Goal: Communication & Community: Ask a question

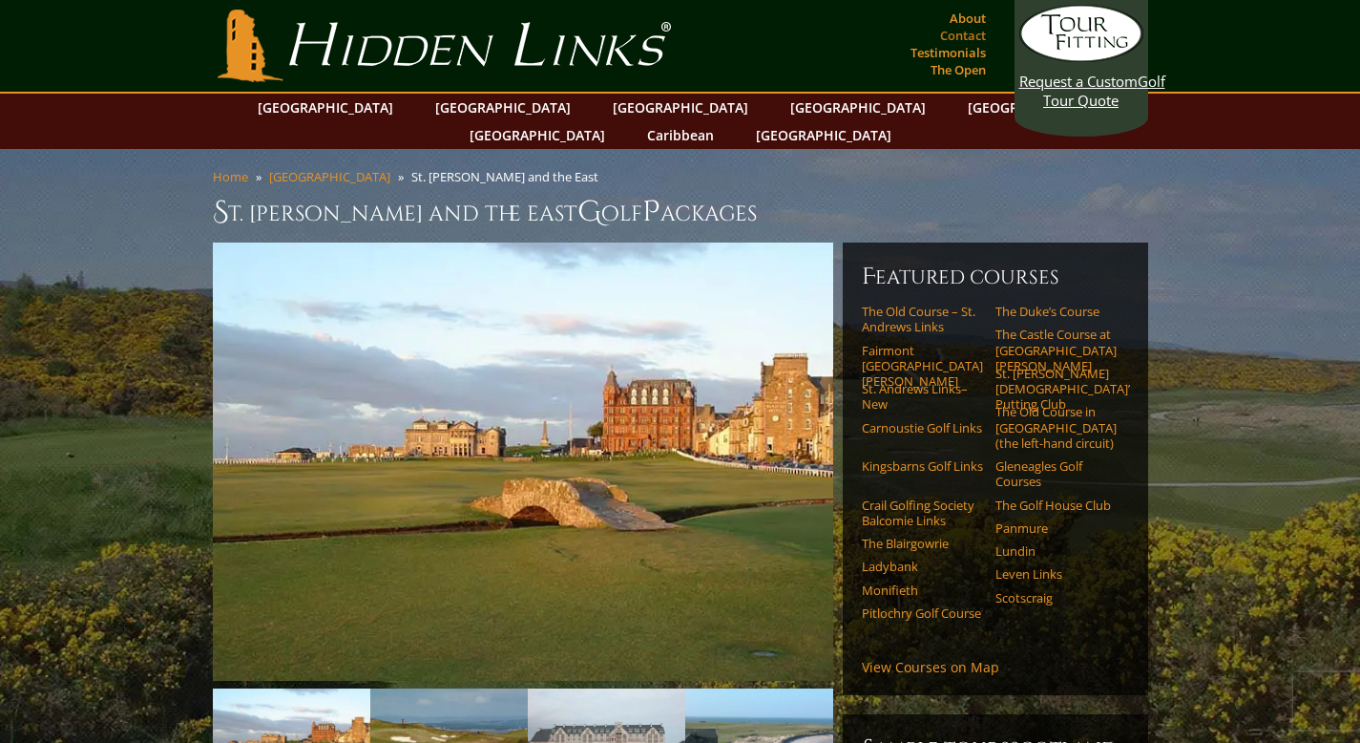
click at [967, 35] on link "Contact" at bounding box center [962, 35] width 55 height 27
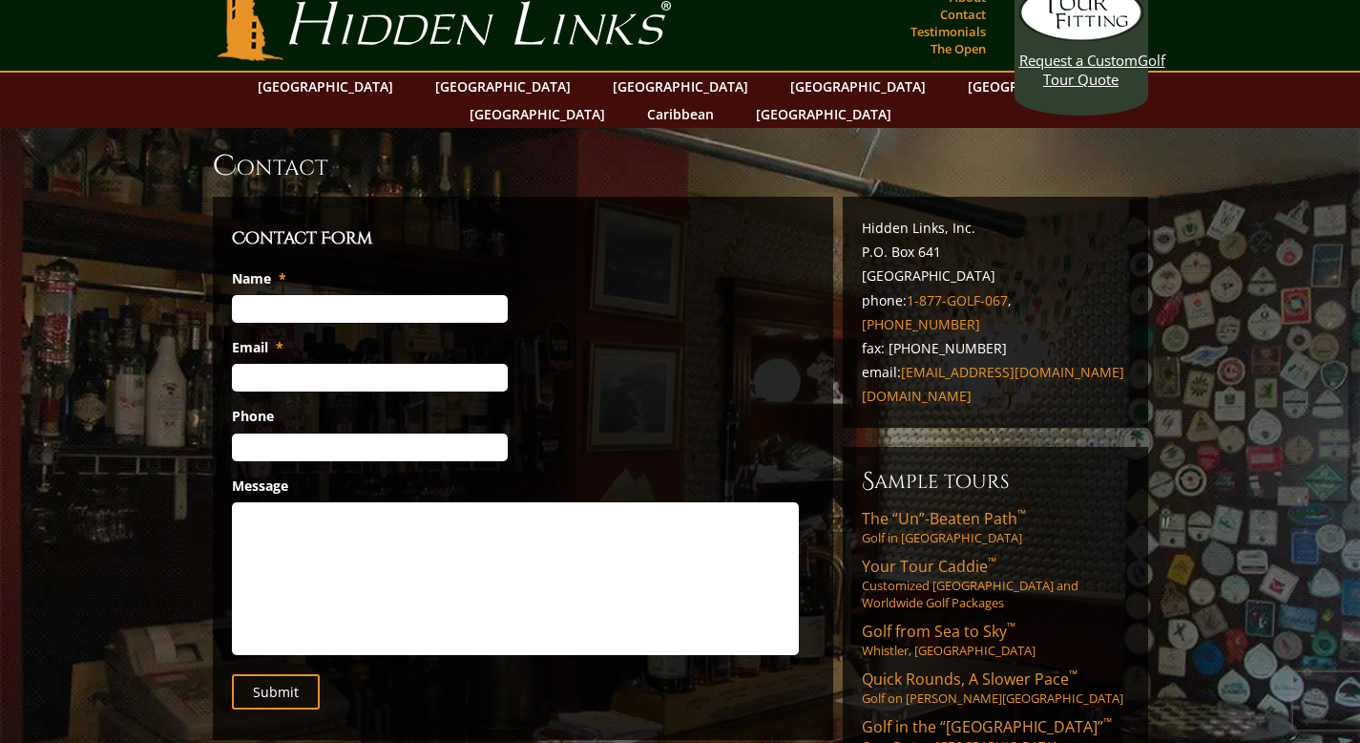
scroll to position [20, 0]
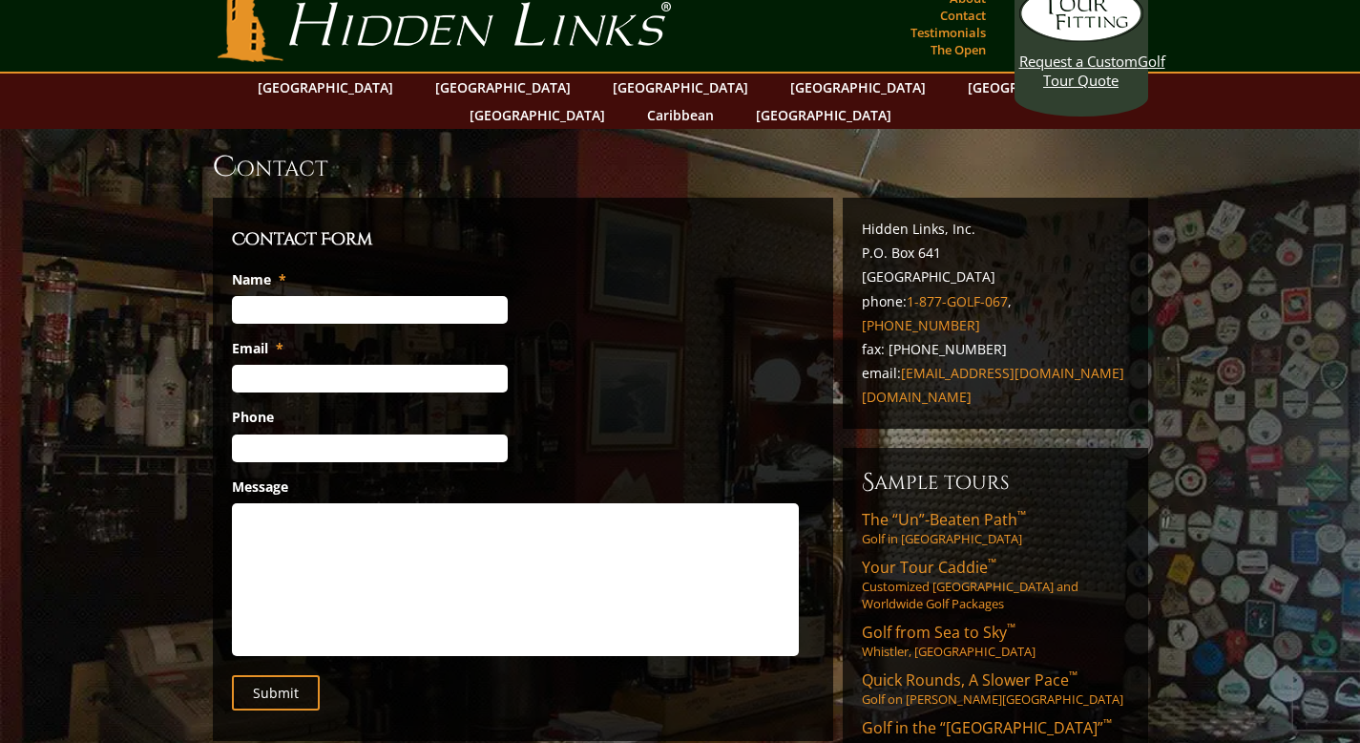
click at [326, 270] on li "Name *" at bounding box center [523, 296] width 582 height 53
click at [321, 296] on input "Name *" at bounding box center [370, 310] width 276 height 28
type input "Ayn Anderson"
click at [247, 365] on input "Email *" at bounding box center [370, 379] width 276 height 28
type input "ayn.anderson@fora.travel"
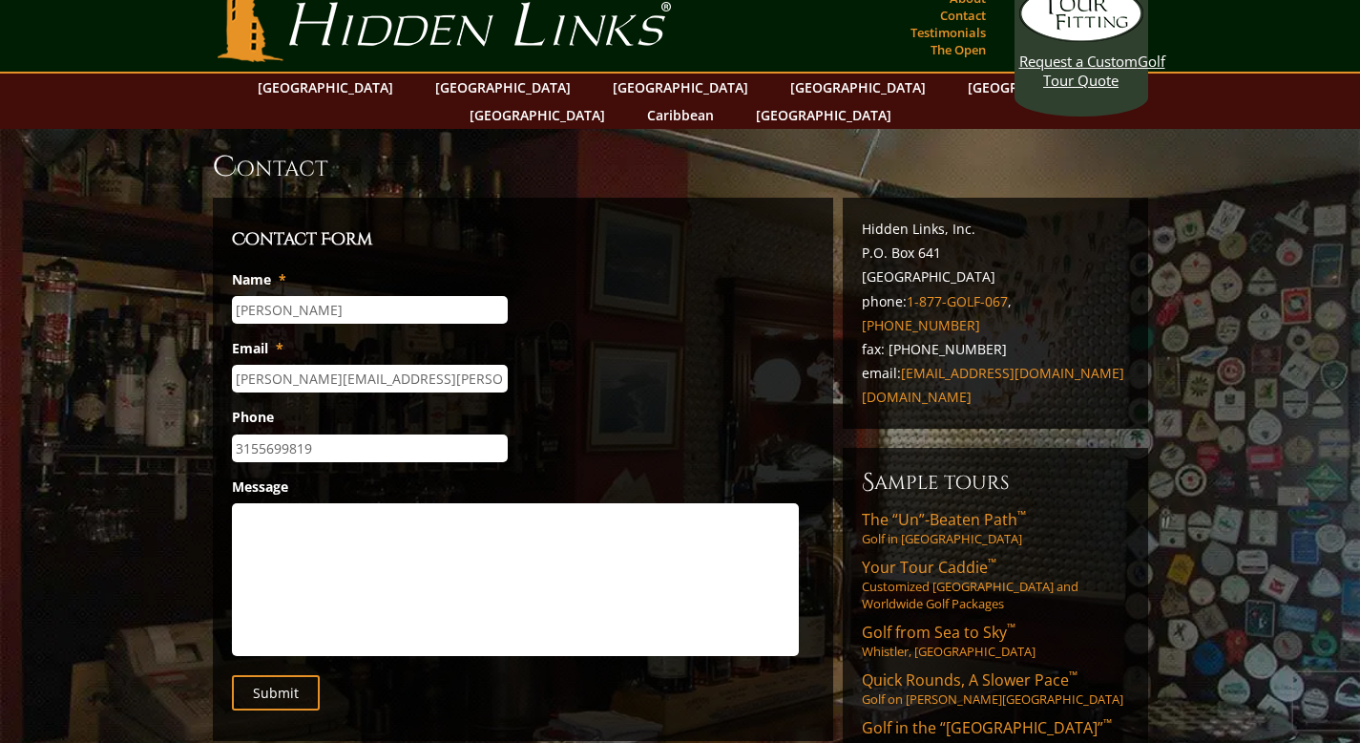
type input "(315) 569-9819"
click at [358, 507] on textarea "Message" at bounding box center [515, 579] width 567 height 153
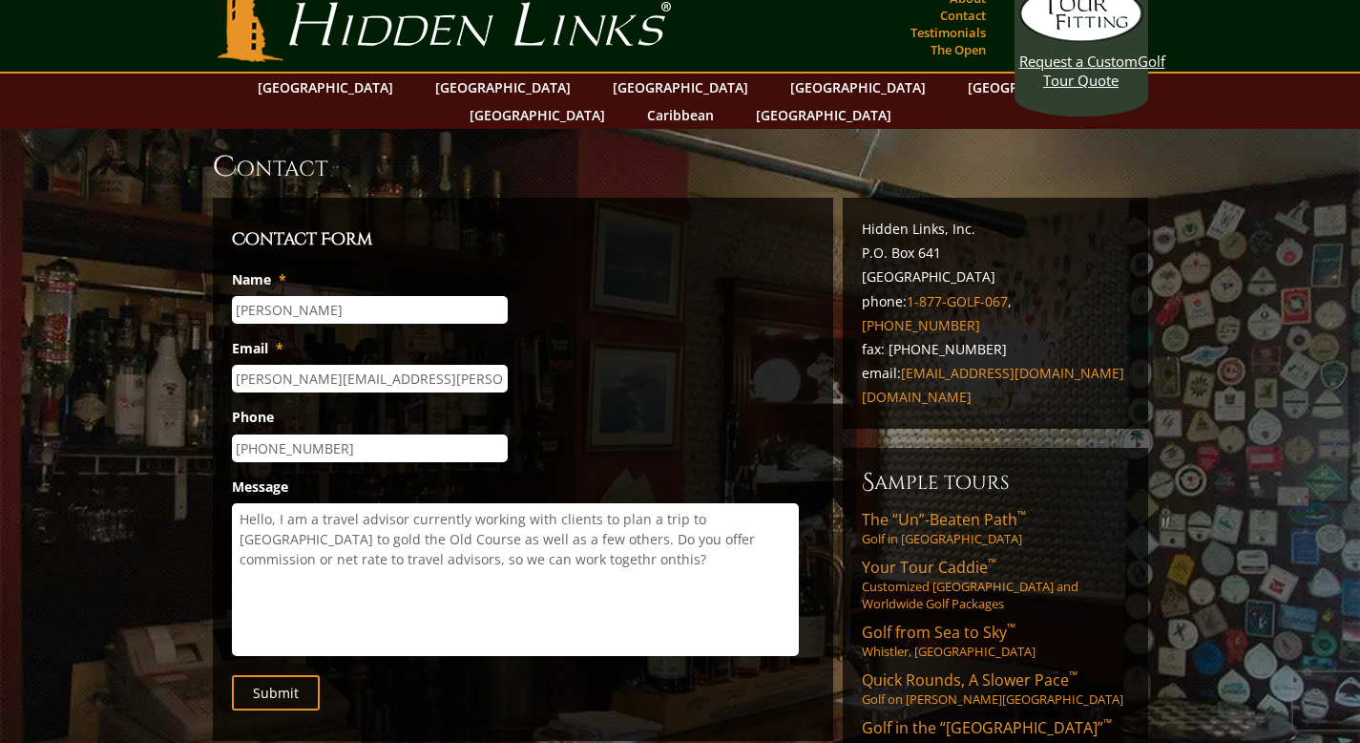
click at [503, 537] on textarea "Hello, I am a travel advisor currently working with clients to plan a trip to S…" at bounding box center [515, 579] width 567 height 153
click at [501, 537] on textarea "Hello, I am a travel advisor currently working with clients to plan a trip to S…" at bounding box center [515, 579] width 567 height 153
click at [477, 537] on textarea "Hello, I am a travel advisor currently working with clients to plan a trip to S…" at bounding box center [515, 579] width 567 height 153
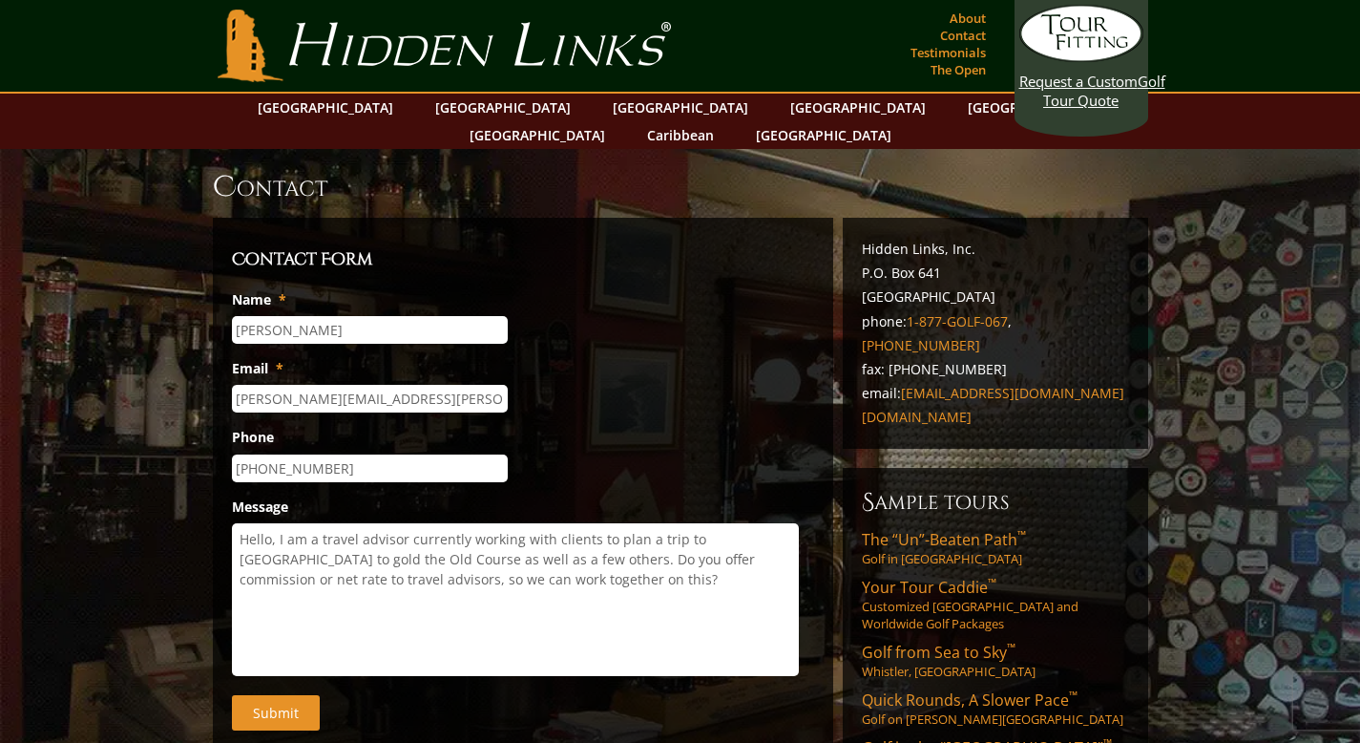
type textarea "Hello, I am a travel advisor currently working with clients to plan a trip to S…"
click at [304, 695] on input "Submit" at bounding box center [276, 712] width 88 height 35
